Goal: Task Accomplishment & Management: Manage account settings

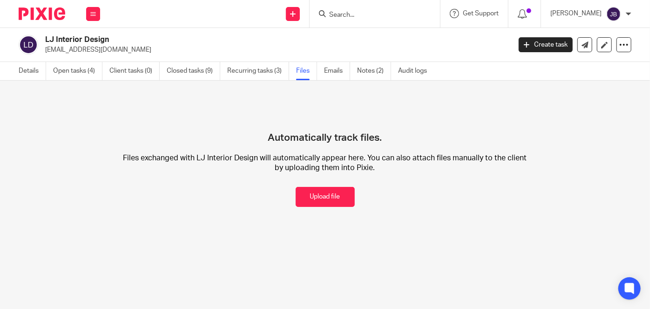
click at [381, 11] on input "Search" at bounding box center [370, 15] width 84 height 8
type input "pims"
click at [395, 31] on link at bounding box center [383, 36] width 115 height 14
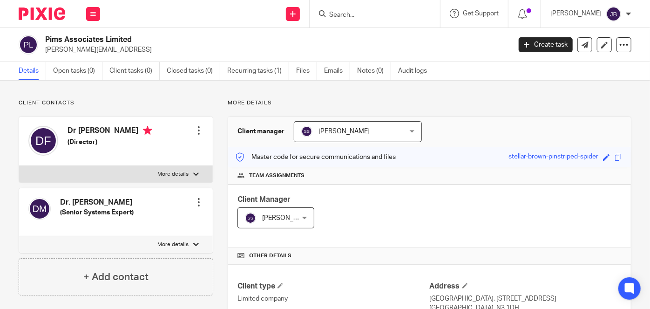
click at [388, 130] on span "[PERSON_NAME]" at bounding box center [349, 132] width 96 height 20
click at [264, 72] on link "Recurring tasks (1)" at bounding box center [258, 71] width 62 height 18
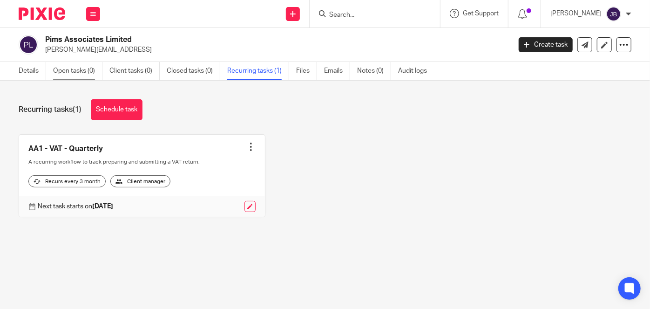
click at [67, 66] on link "Open tasks (0)" at bounding box center [77, 71] width 49 height 18
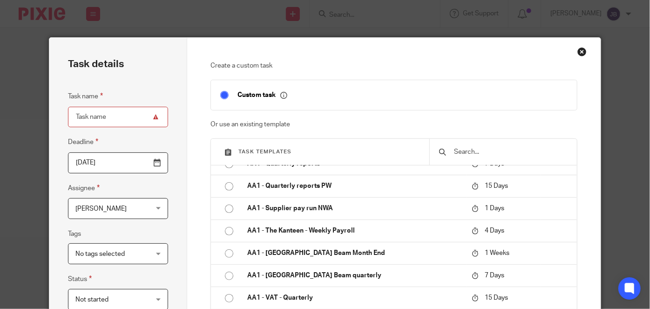
scroll to position [353, 0]
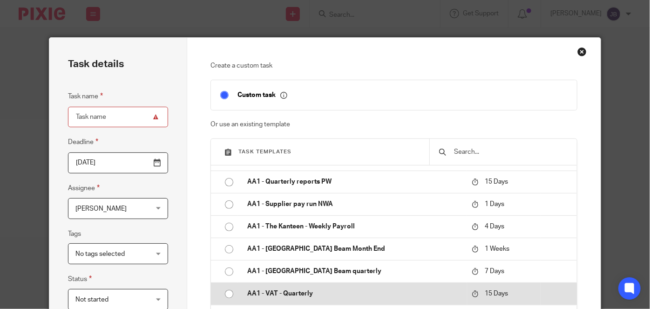
click at [297, 291] on p "AA1 - VAT - Quarterly" at bounding box center [355, 293] width 216 height 9
type input "2025-09-05"
type input "AA1 - VAT - Quarterly"
checkbox input "false"
radio input "true"
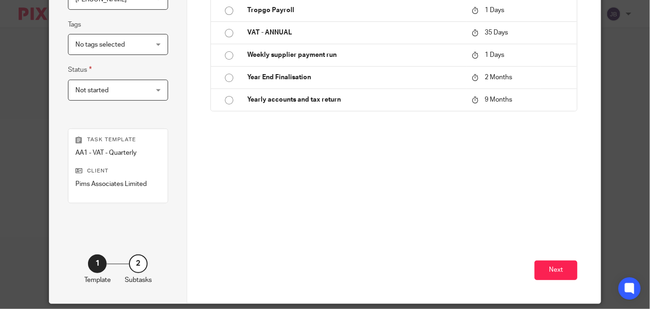
scroll to position [213, 0]
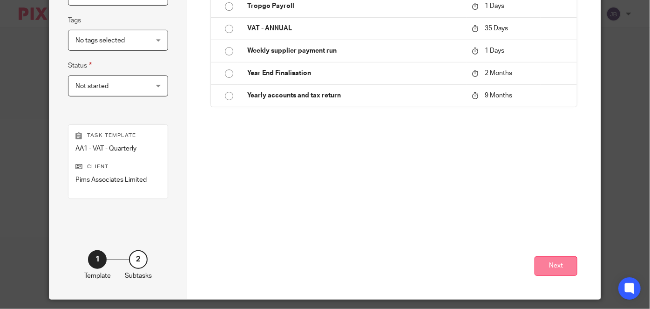
click at [563, 264] on button "Next" at bounding box center [556, 266] width 43 height 20
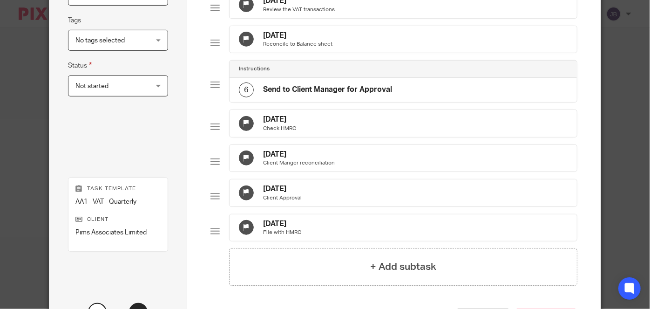
click at [102, 132] on div "Task name AA1 - VAT - Quarterly Deadline 2025-09-05 Assignee Jo Ball Jo Ball Cl…" at bounding box center [118, 18] width 100 height 281
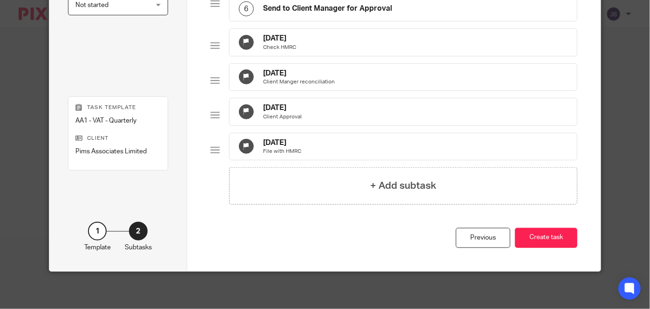
scroll to position [339, 0]
click at [553, 248] on button "Create task" at bounding box center [546, 238] width 62 height 20
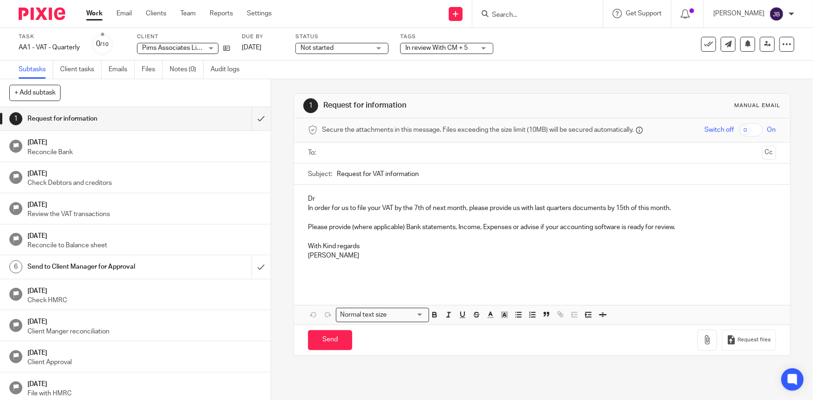
click at [489, 13] on icon at bounding box center [485, 13] width 7 height 7
click at [532, 14] on input "Search" at bounding box center [533, 15] width 84 height 8
type input "all"
click at [547, 47] on link at bounding box center [546, 51] width 115 height 14
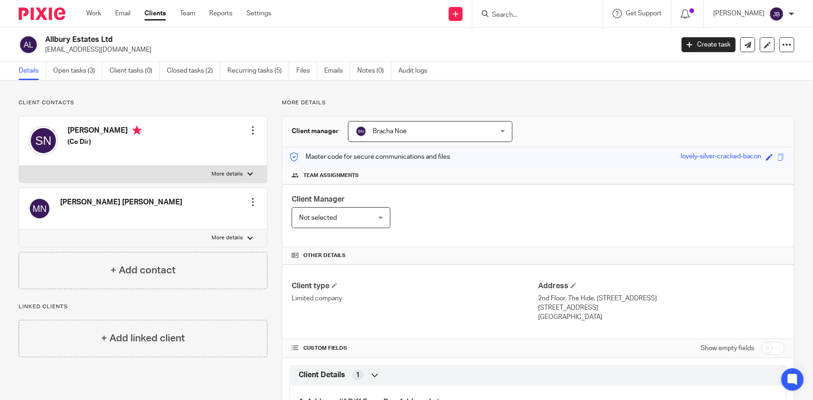
click at [539, 15] on input "Search" at bounding box center [533, 15] width 84 height 8
click at [551, 9] on form at bounding box center [540, 14] width 99 height 12
click at [545, 9] on form at bounding box center [540, 14] width 99 height 12
drag, startPoint x: 528, startPoint y: 14, endPoint x: 532, endPoint y: 14, distance: 4.7
click at [532, 14] on input "Search" at bounding box center [533, 15] width 84 height 8
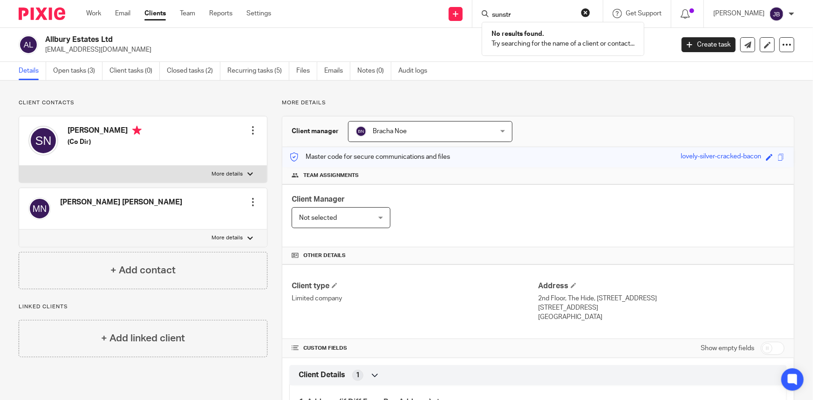
type input "sunstr"
click button "submit" at bounding box center [0, 0] width 0 height 0
click at [554, 13] on input "sunstr" at bounding box center [533, 15] width 84 height 8
drag, startPoint x: 546, startPoint y: 11, endPoint x: 520, endPoint y: 9, distance: 26.1
click at [523, 11] on input "sunstr" at bounding box center [533, 15] width 84 height 8
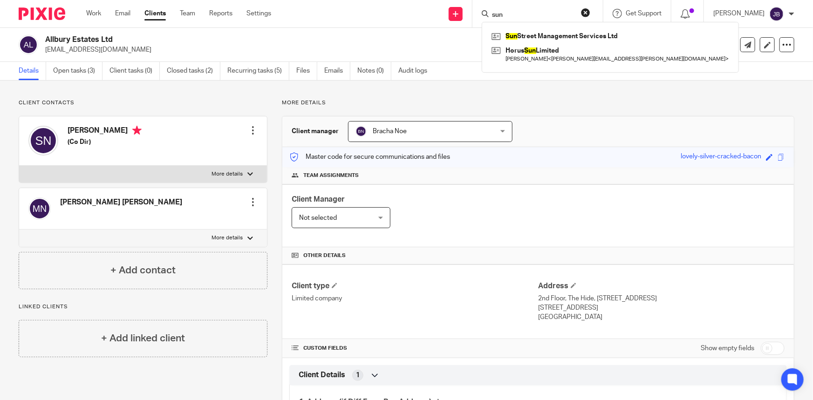
type input "sun"
click button "submit" at bounding box center [0, 0] width 0 height 0
click at [565, 40] on link at bounding box center [610, 36] width 242 height 14
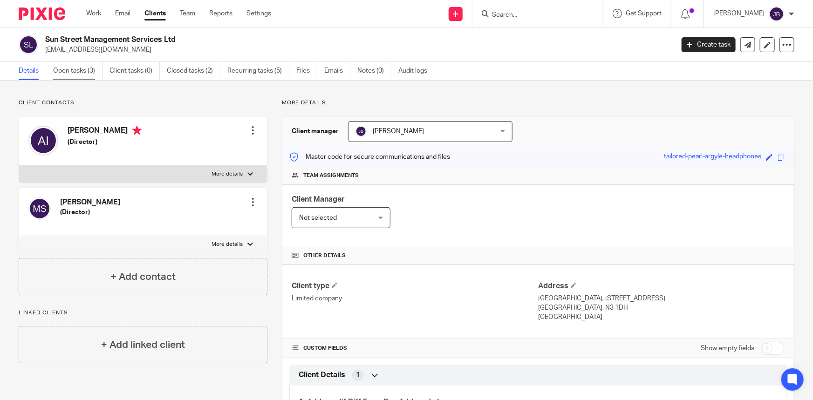
click at [84, 73] on link "Open tasks (3)" at bounding box center [77, 71] width 49 height 18
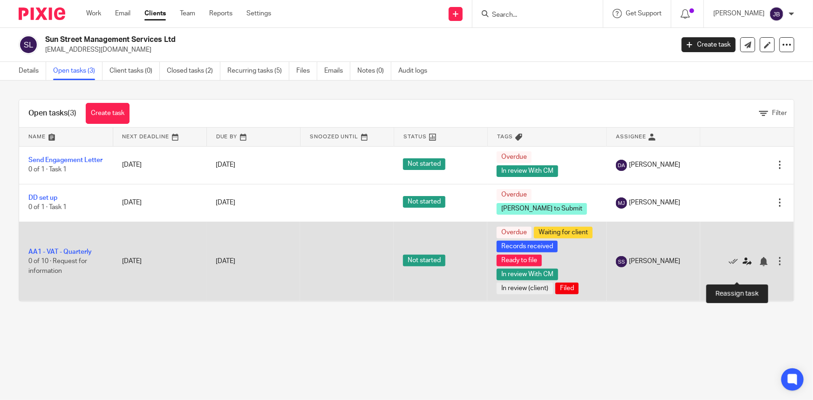
click at [742, 266] on icon at bounding box center [746, 261] width 9 height 9
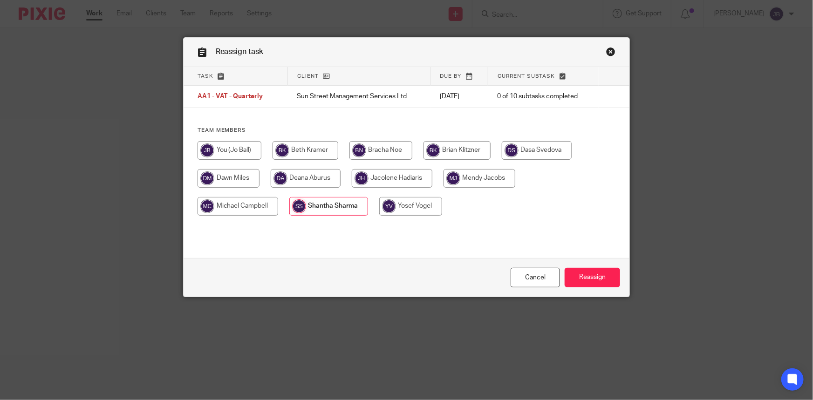
click at [391, 148] on input "radio" at bounding box center [380, 150] width 63 height 19
radio input "true"
click at [577, 278] on input "Reassign" at bounding box center [591, 278] width 55 height 20
